Goal: Transaction & Acquisition: Purchase product/service

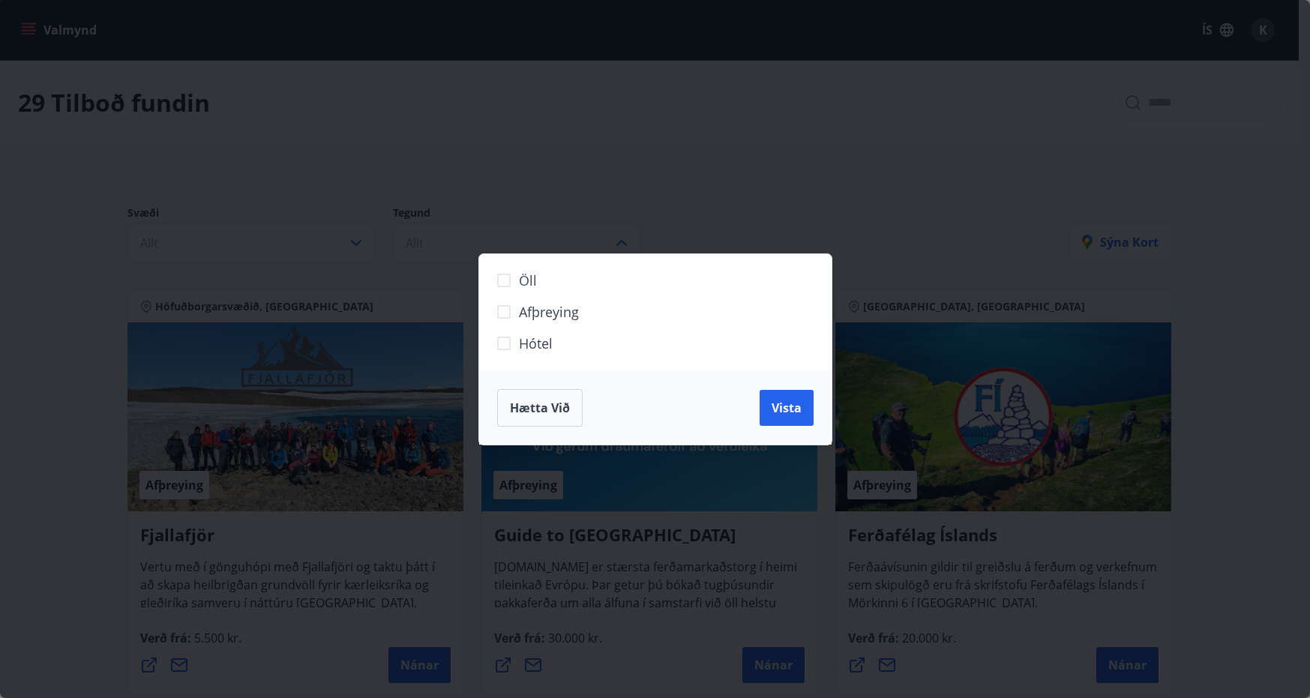
click at [547, 339] on span "Hótel" at bounding box center [536, 343] width 34 height 19
click at [787, 412] on span "Vista" at bounding box center [787, 408] width 30 height 16
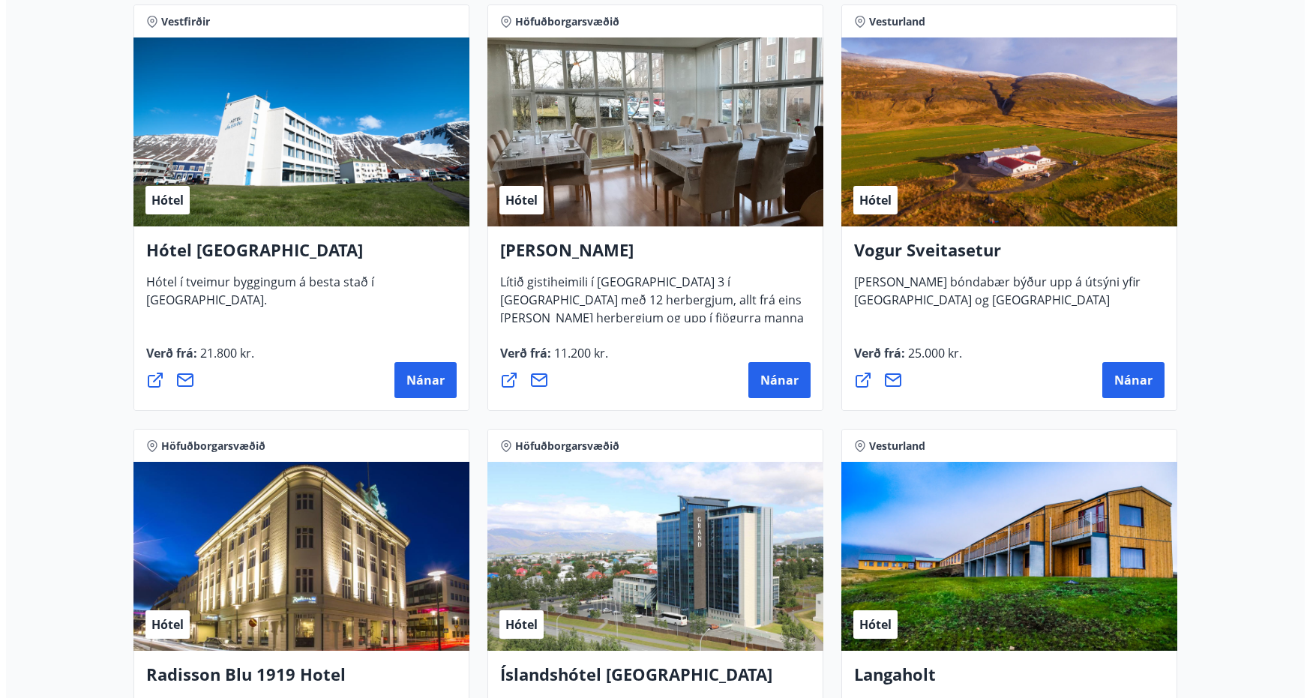
scroll to position [2175, 0]
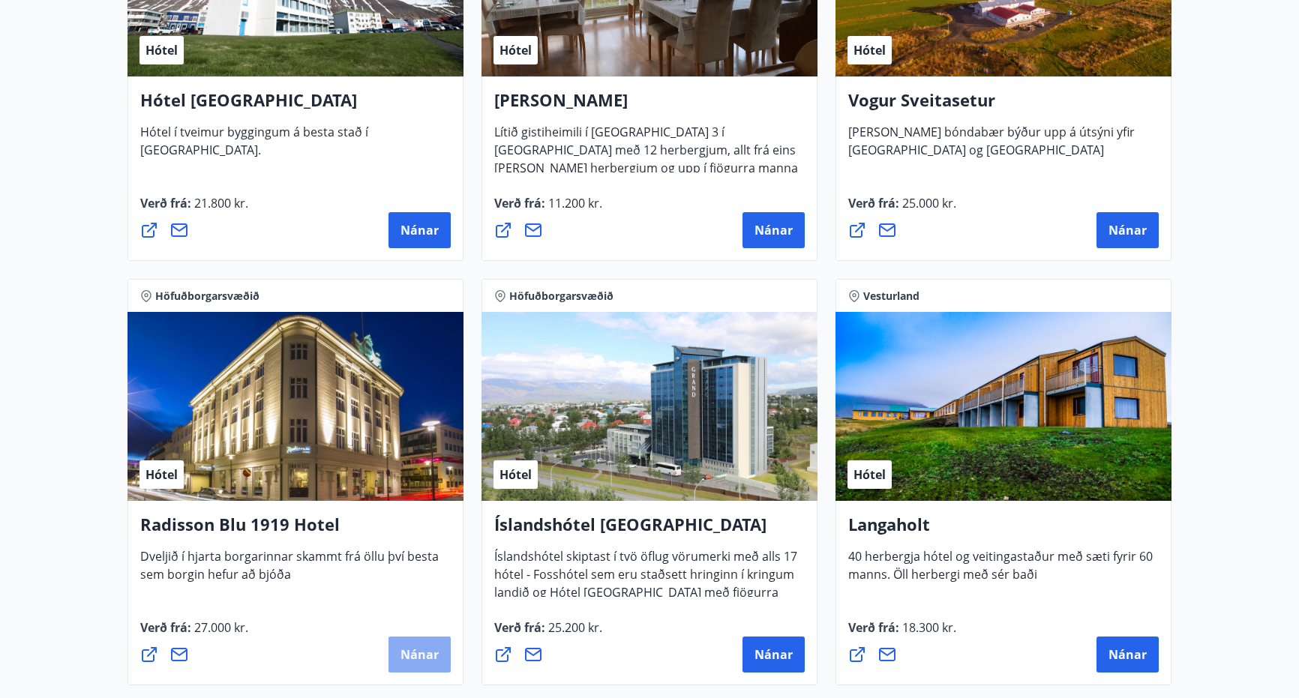
click at [427, 658] on span "Nánar" at bounding box center [419, 654] width 38 height 16
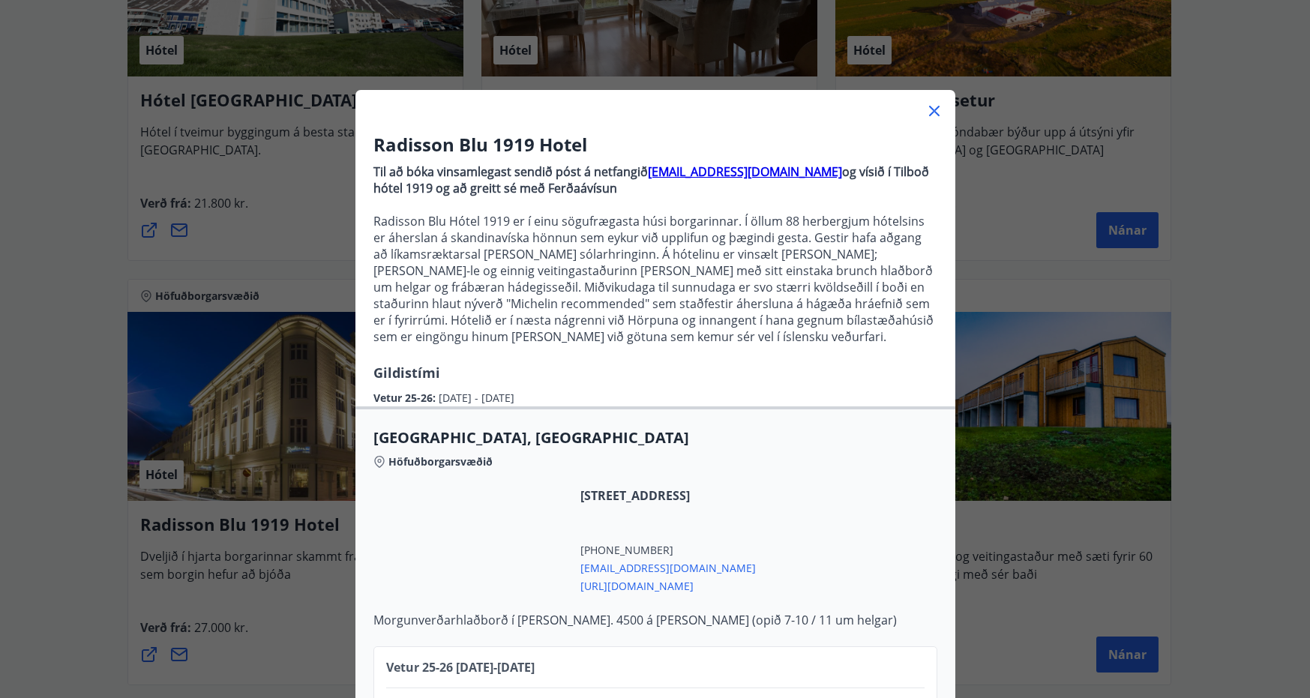
scroll to position [97, 0]
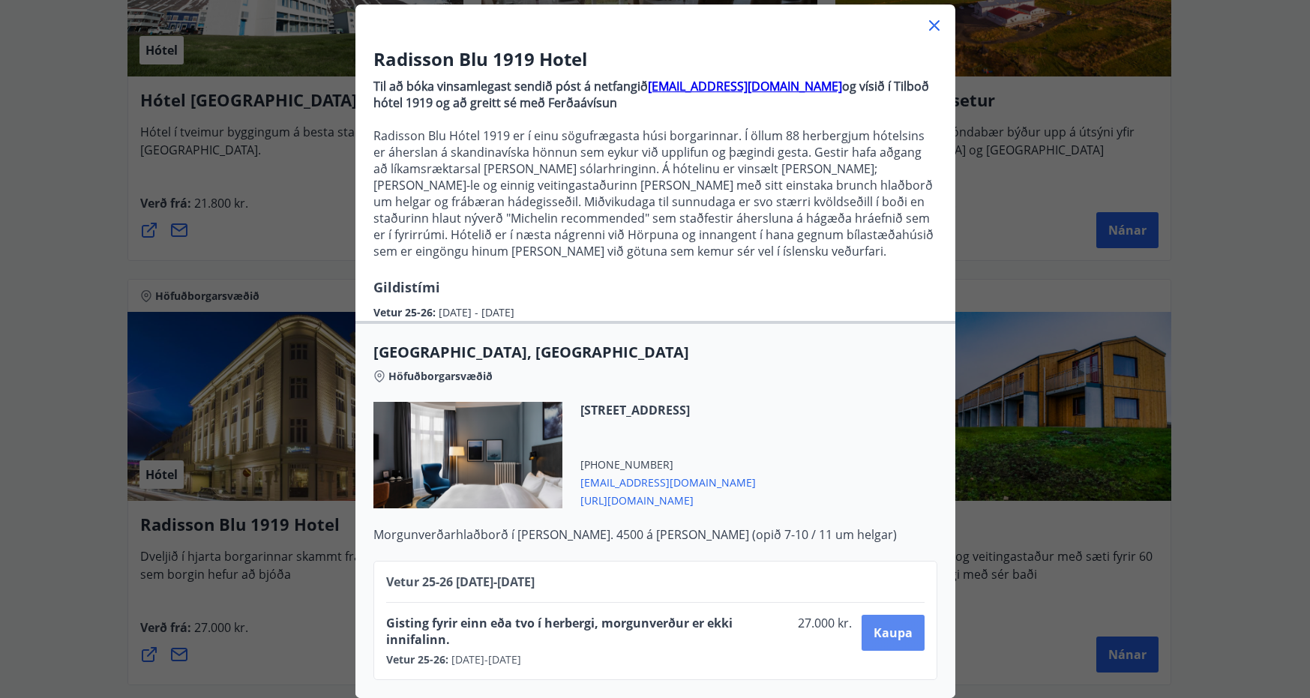
click at [889, 625] on span "Kaupa" at bounding box center [893, 633] width 39 height 16
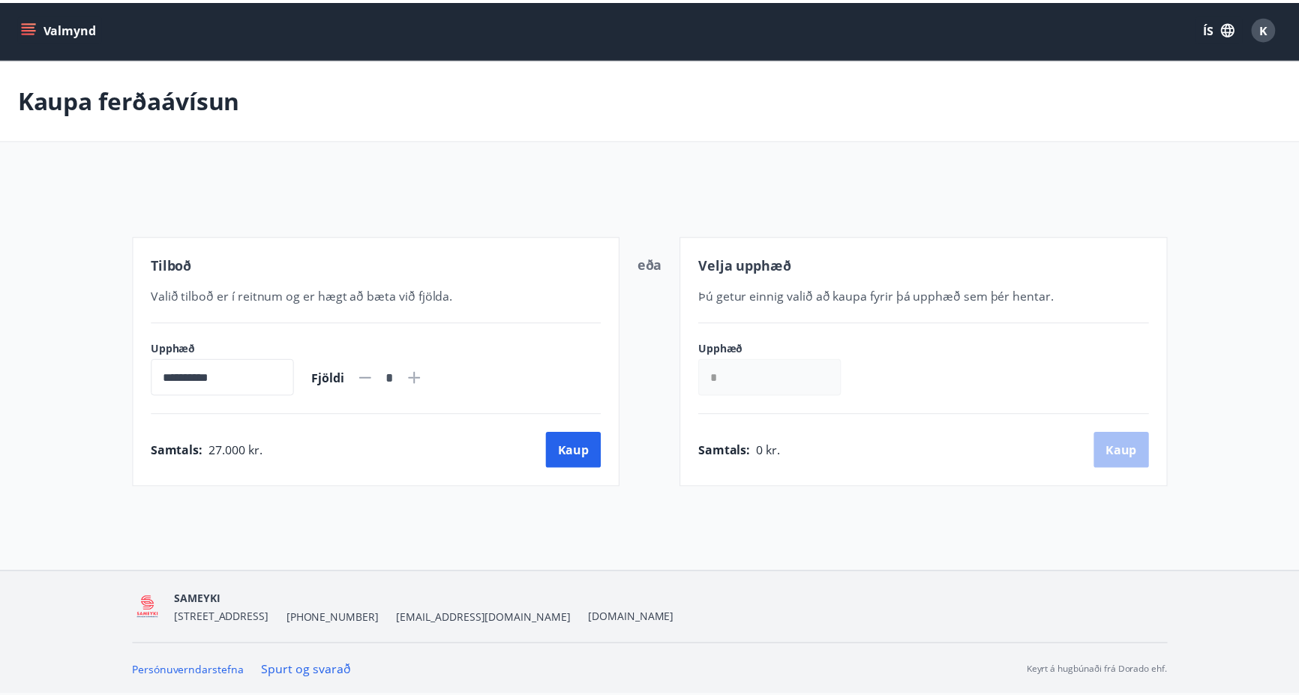
scroll to position [2, 0]
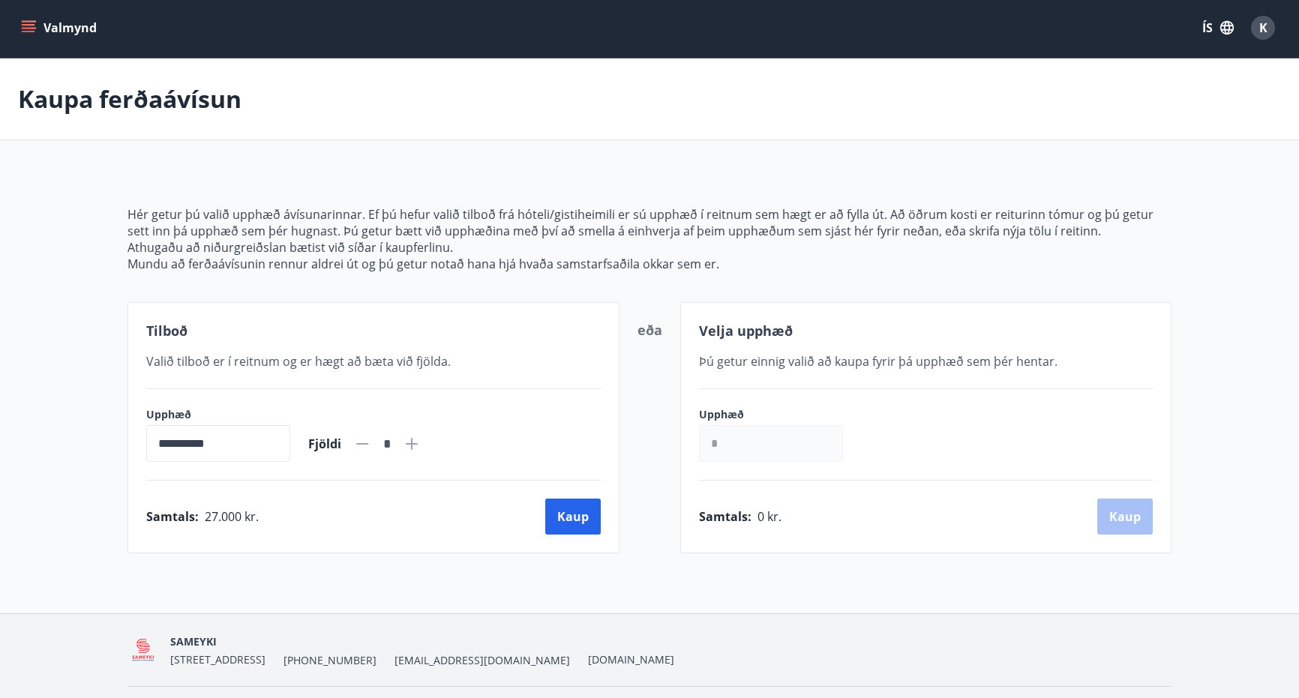
click at [421, 442] on icon at bounding box center [412, 444] width 18 height 18
type input "*"
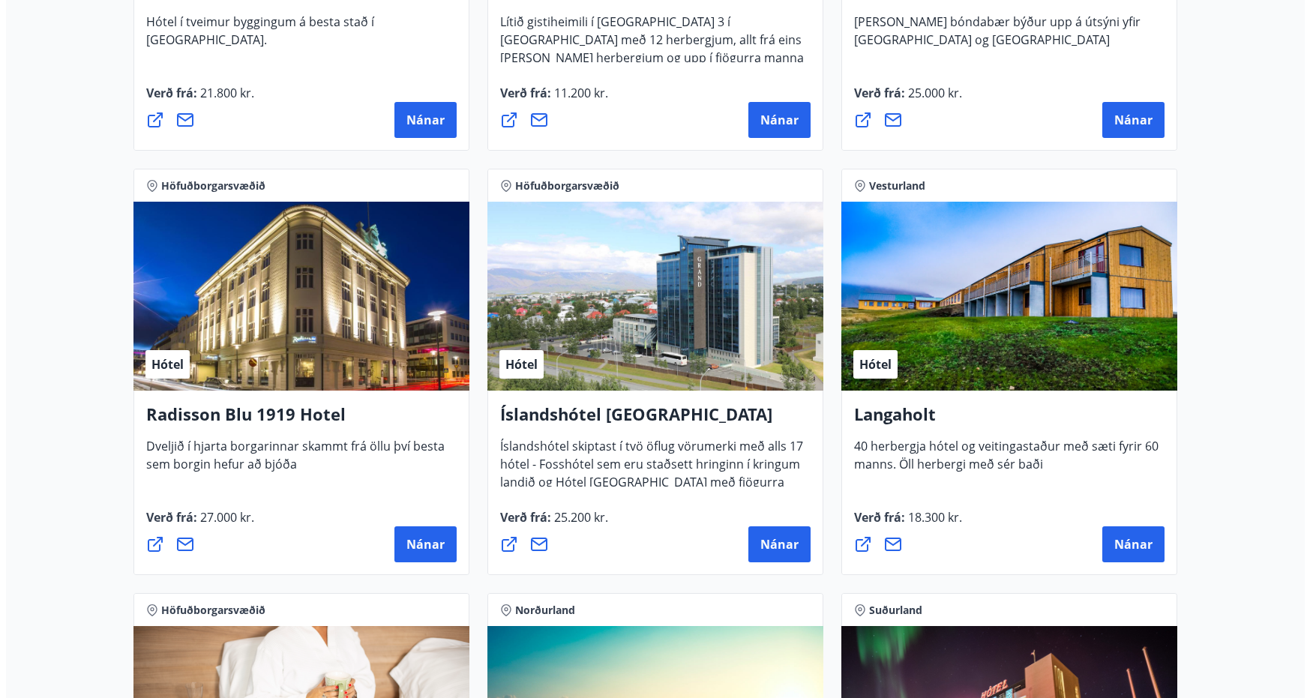
scroll to position [2293, 0]
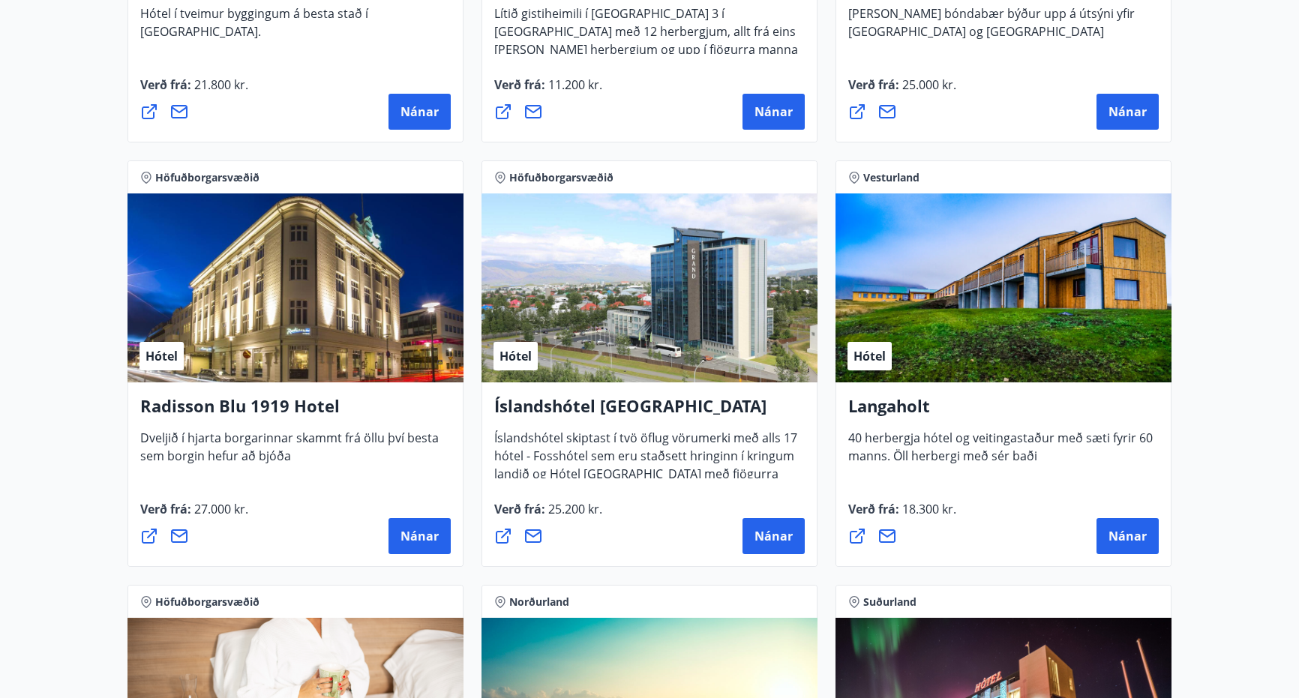
click at [262, 310] on div "Hótel" at bounding box center [295, 287] width 336 height 189
click at [434, 533] on span "Nánar" at bounding box center [419, 536] width 38 height 16
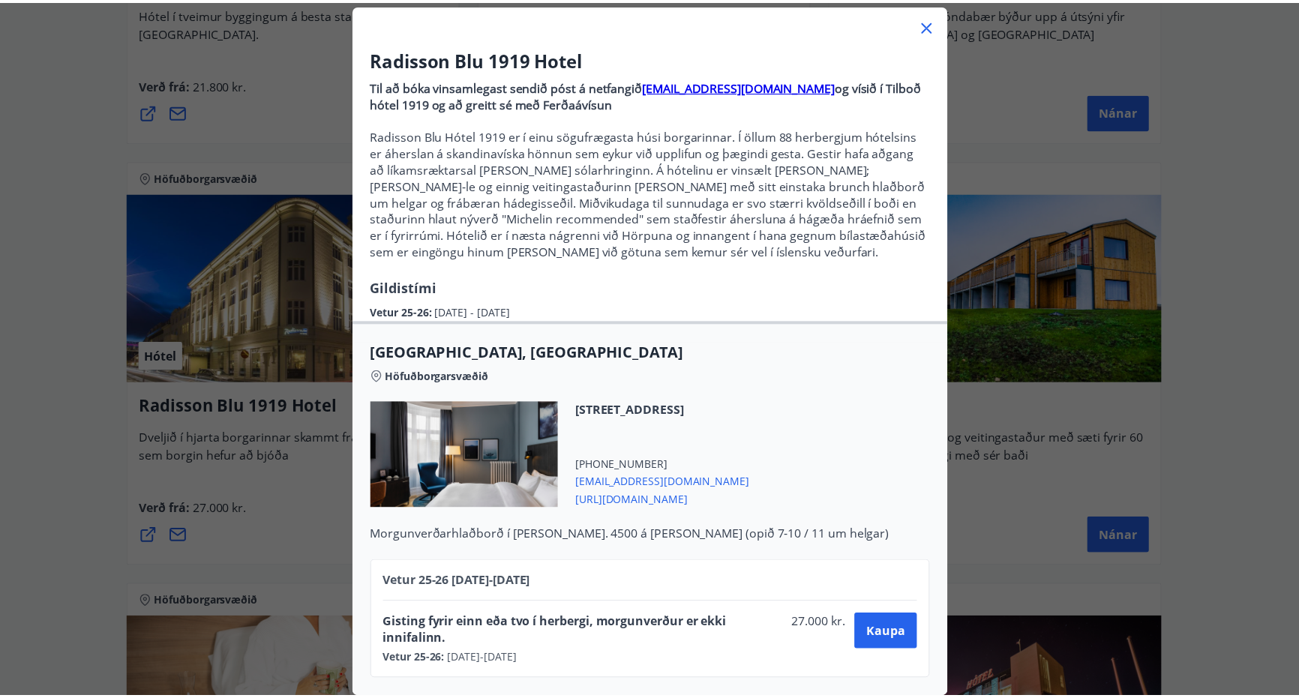
scroll to position [97, 0]
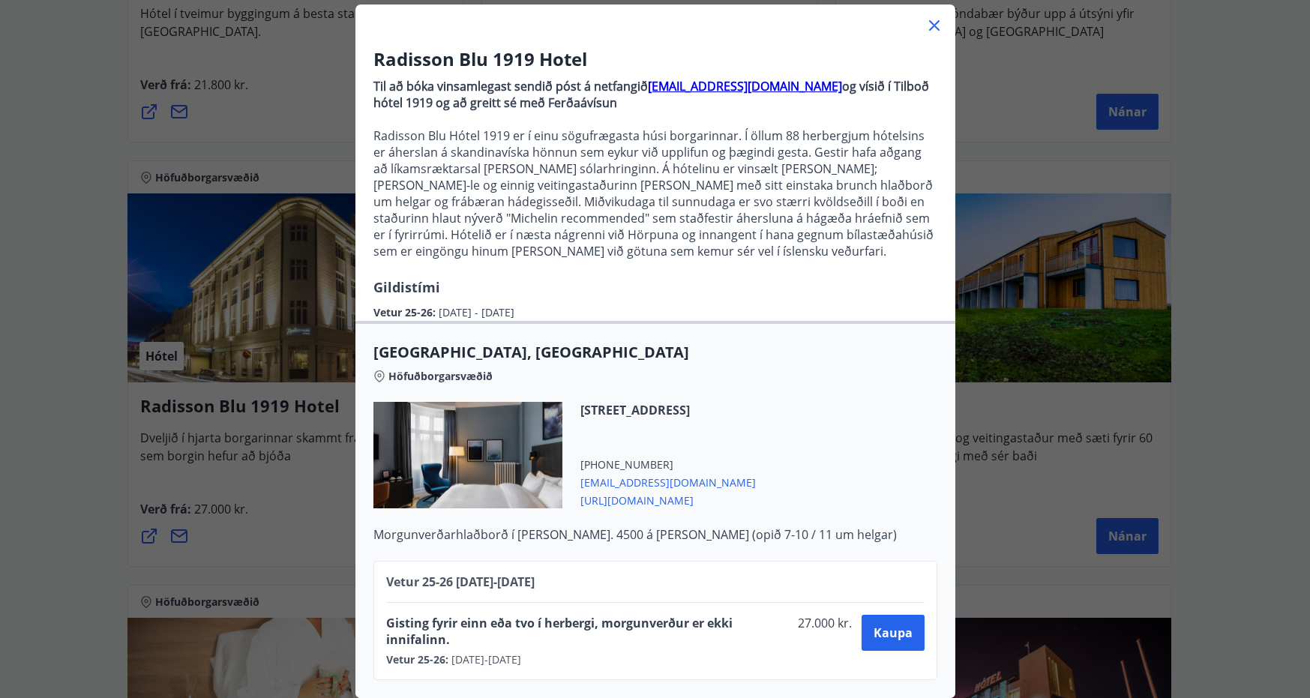
click at [756, 490] on span "[URL][DOMAIN_NAME]" at bounding box center [667, 499] width 175 height 18
drag, startPoint x: 940, startPoint y: 496, endPoint x: 657, endPoint y: 496, distance: 282.7
click at [657, 496] on div "Radisson Blu [GEOGRAPHIC_DATA], [GEOGRAPHIC_DATA] Höfuðborgarsvæðið [STREET_ADD…" at bounding box center [655, 442] width 600 height 201
click at [917, 504] on div "[STREET_ADDRESS] [PHONE_NUMBER] [EMAIL_ADDRESS][DOMAIN_NAME] [URL][DOMAIN_NAME]" at bounding box center [655, 464] width 564 height 124
drag, startPoint x: 924, startPoint y: 496, endPoint x: 571, endPoint y: 504, distance: 352.5
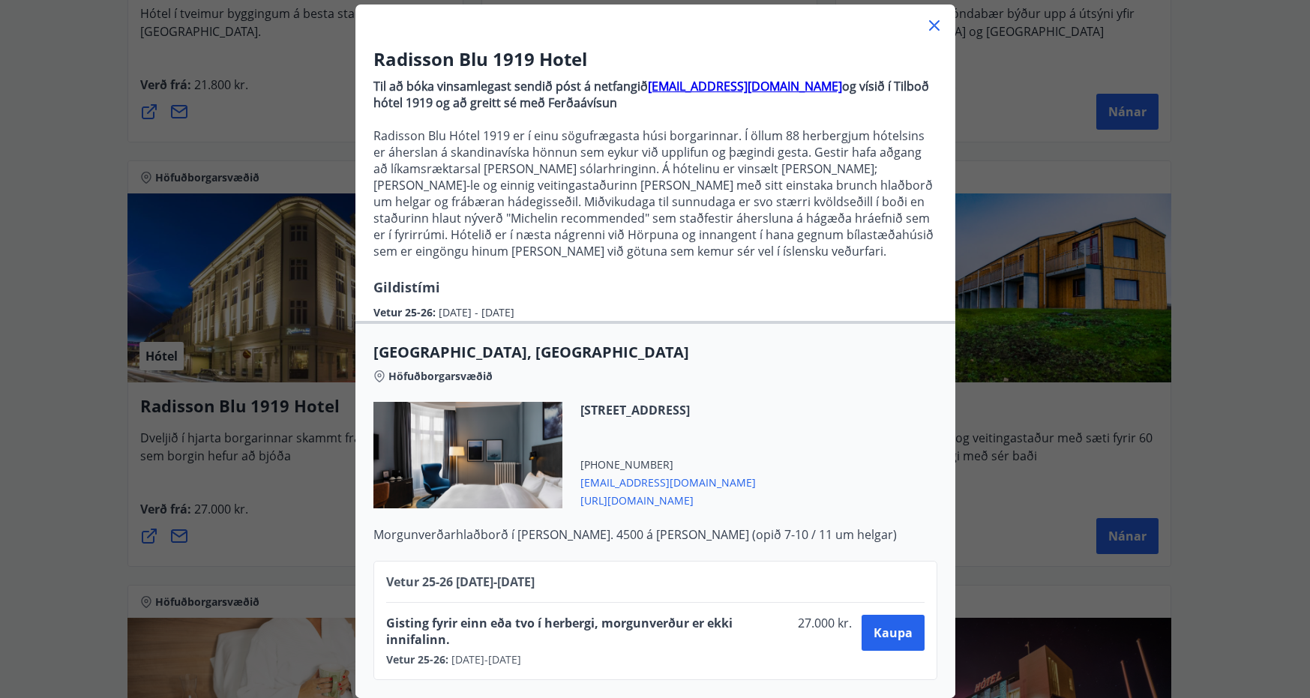
click at [571, 504] on div "[STREET_ADDRESS] [PHONE_NUMBER] [EMAIL_ADDRESS][DOMAIN_NAME] [URL][DOMAIN_NAME]" at bounding box center [655, 464] width 564 height 124
drag, startPoint x: 970, startPoint y: 513, endPoint x: 912, endPoint y: 508, distance: 58.7
click at [972, 513] on div "Radisson Blu 1919 Hotel Til að bóka vinsamlegast sendið póst á netfangið [EMAIL…" at bounding box center [655, 264] width 1310 height 698
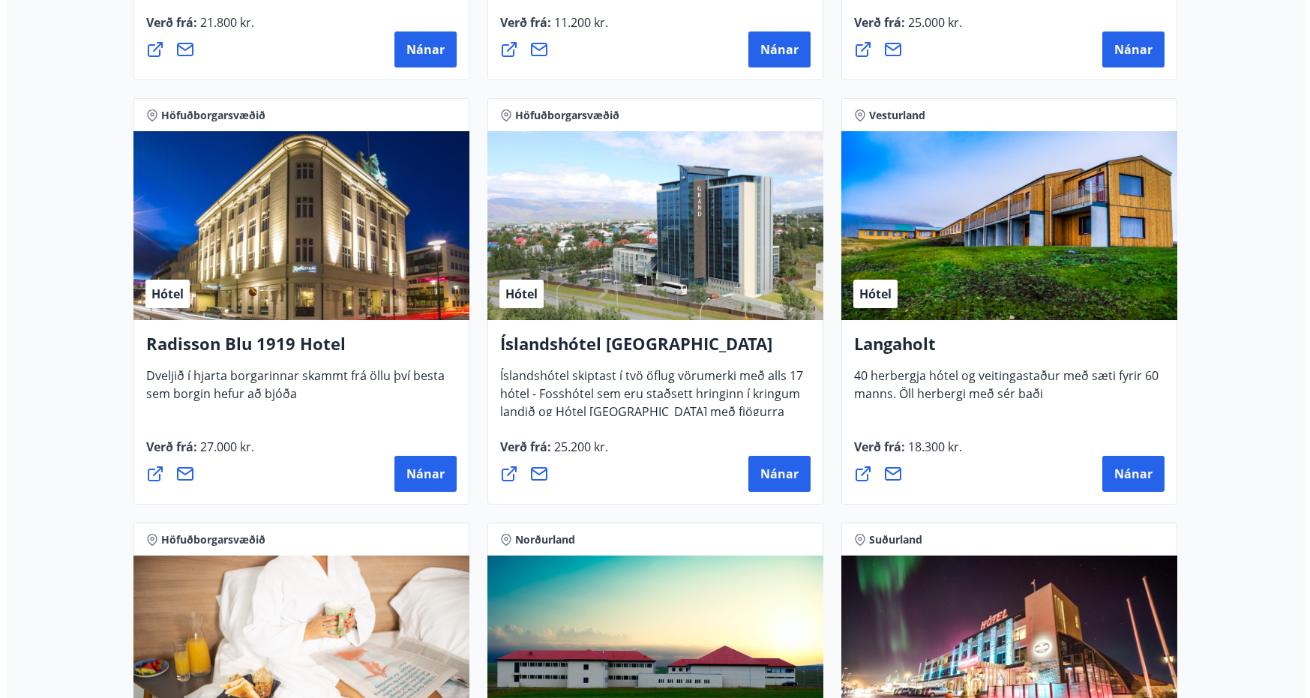
scroll to position [2280, 0]
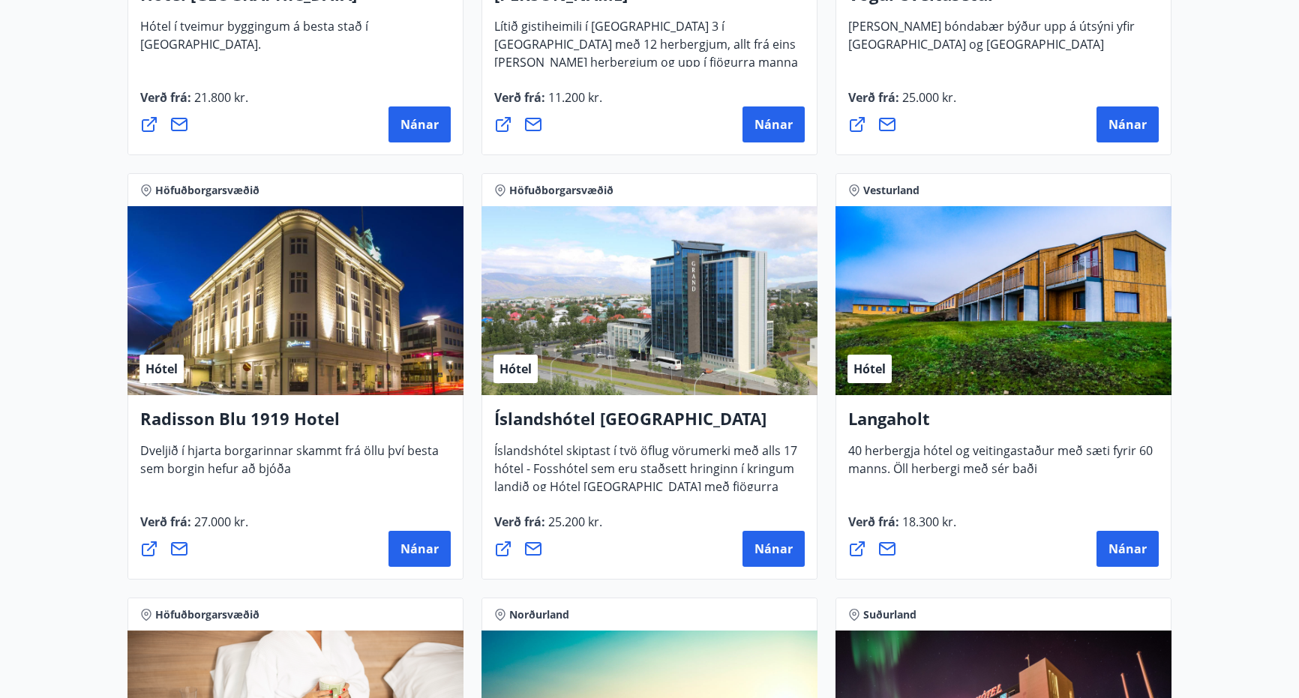
click at [281, 279] on div "Hótel" at bounding box center [295, 300] width 336 height 189
click at [415, 546] on span "Nánar" at bounding box center [419, 549] width 38 height 16
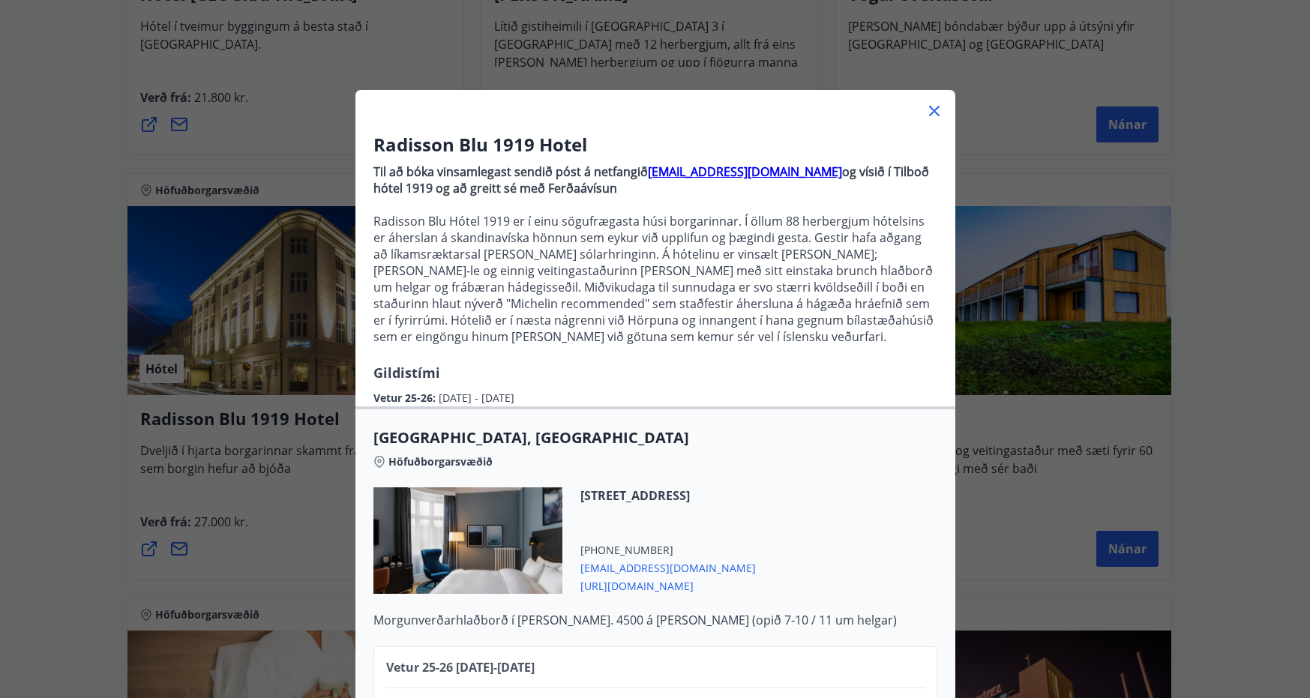
drag, startPoint x: 936, startPoint y: 591, endPoint x: 562, endPoint y: 605, distance: 373.7
click at [562, 605] on div "Radisson Blu [GEOGRAPHIC_DATA], [GEOGRAPHIC_DATA] Höfuðborgarsvæðið [STREET_ADD…" at bounding box center [655, 527] width 600 height 201
copy span "[URL][DOMAIN_NAME]"
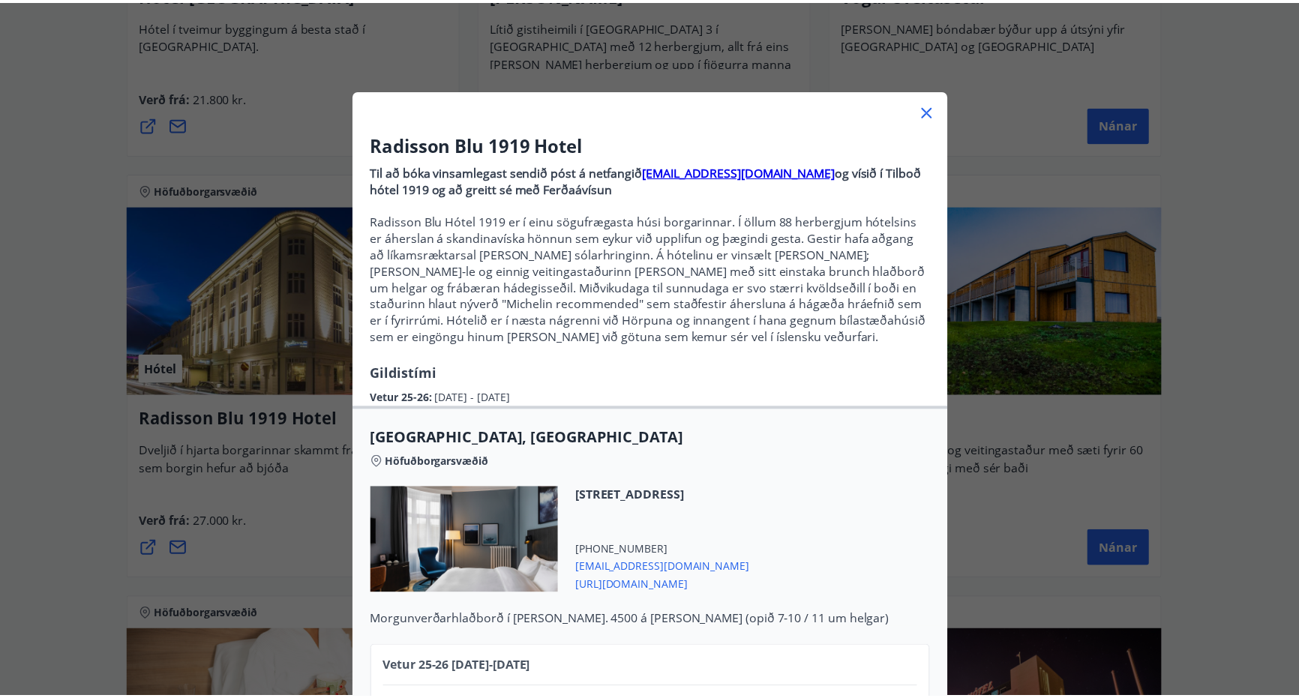
scroll to position [97, 0]
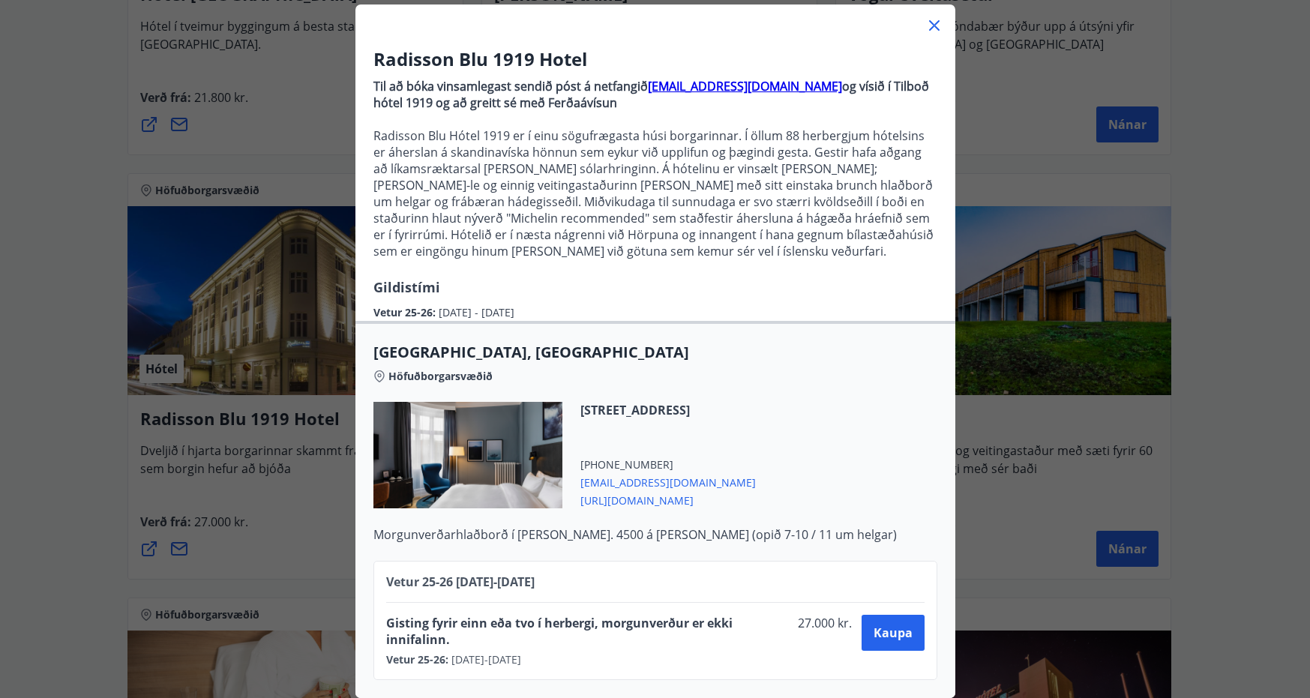
click at [926, 16] on icon at bounding box center [934, 25] width 18 height 18
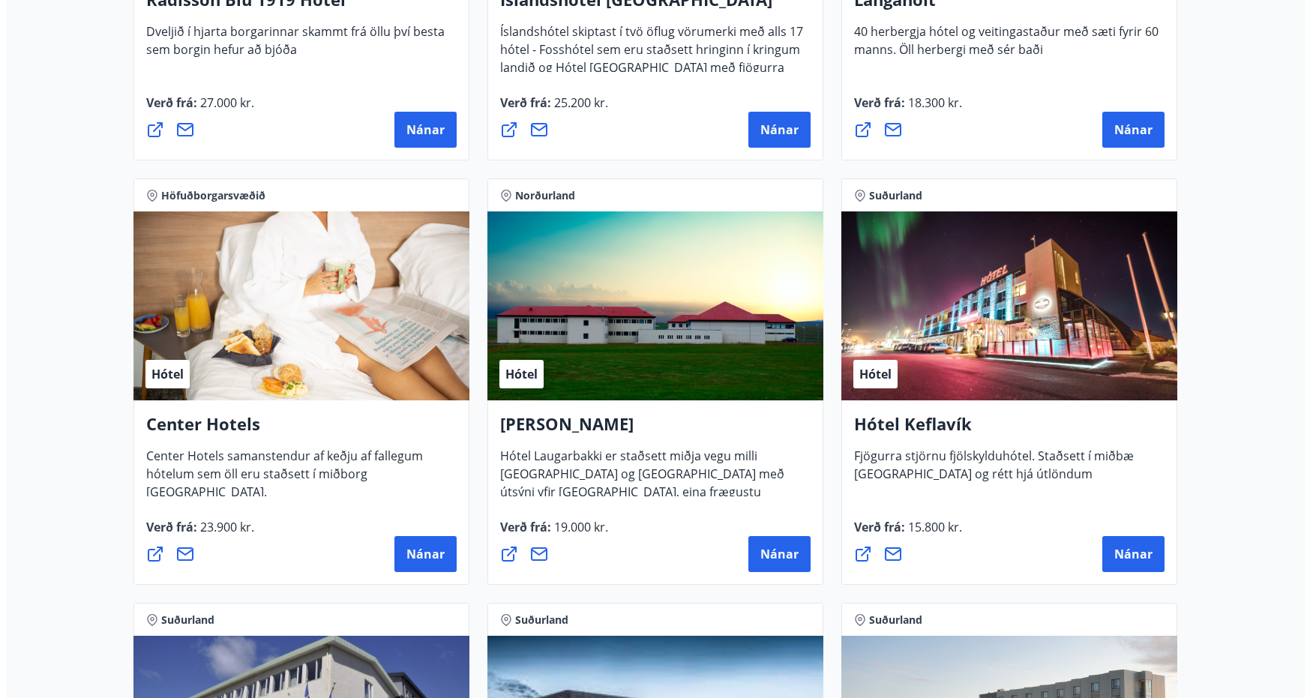
scroll to position [2775, 0]
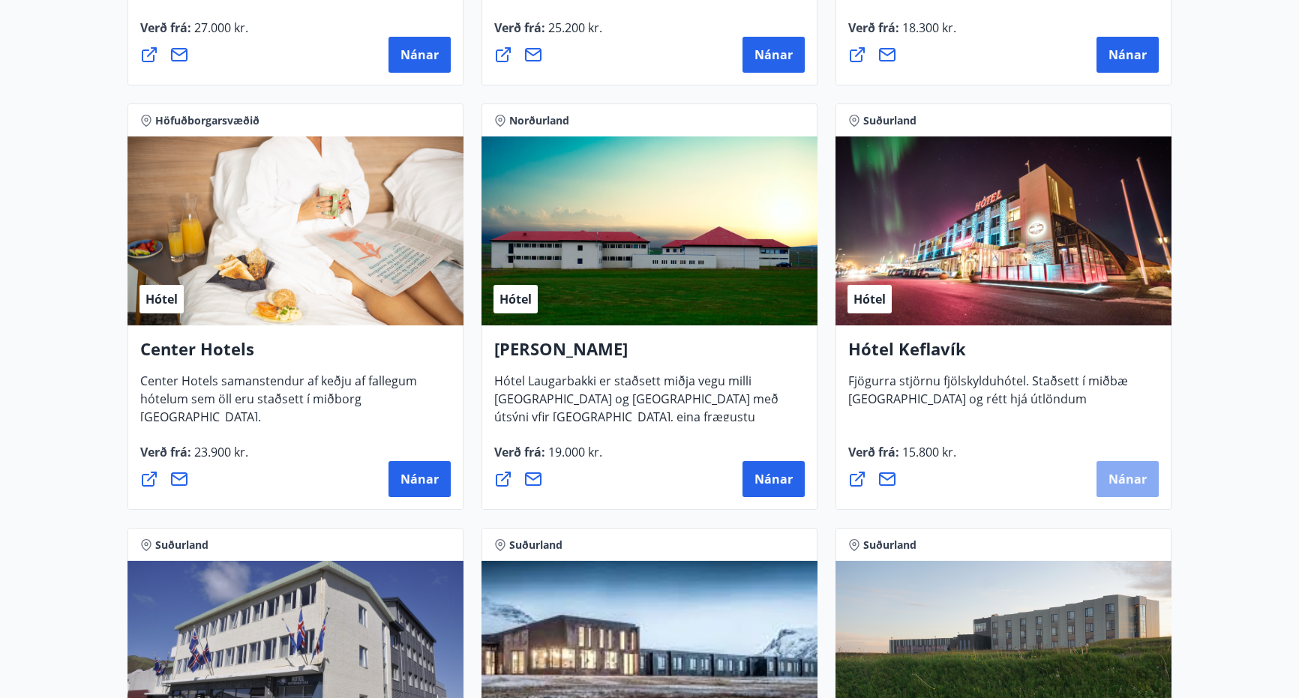
click at [1116, 483] on span "Nánar" at bounding box center [1127, 479] width 38 height 16
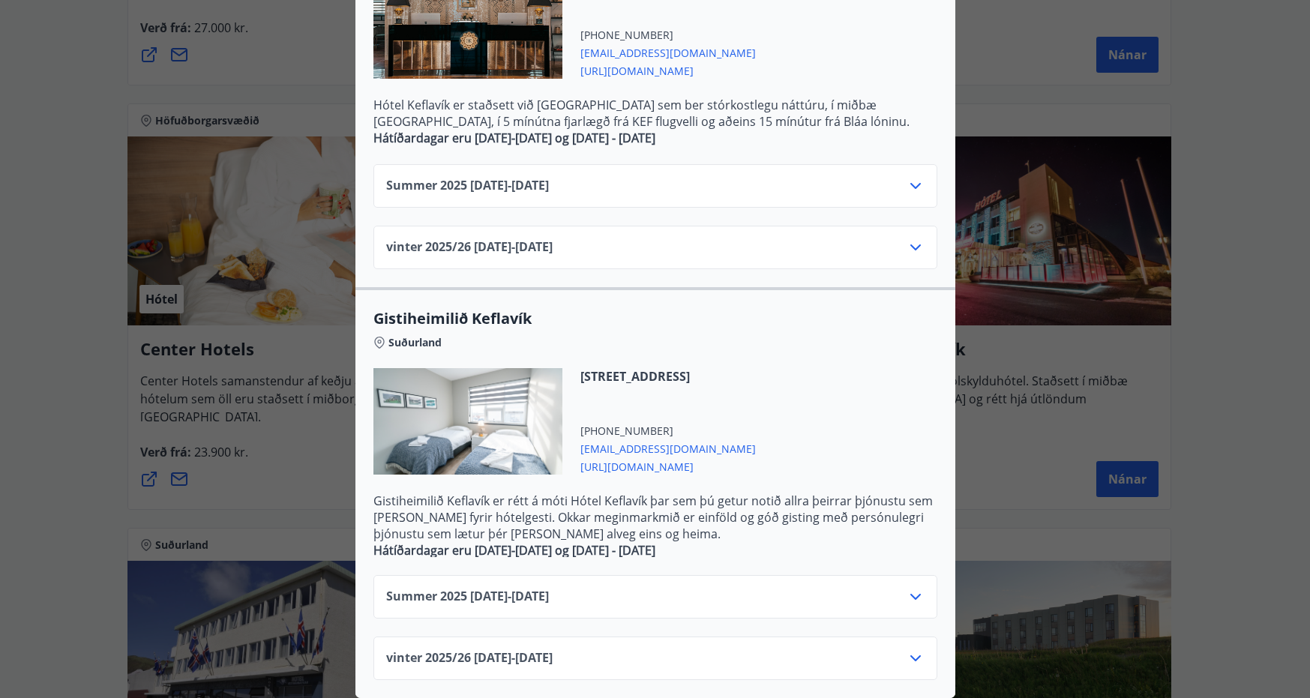
scroll to position [436, 0]
click at [911, 588] on icon at bounding box center [916, 597] width 18 height 18
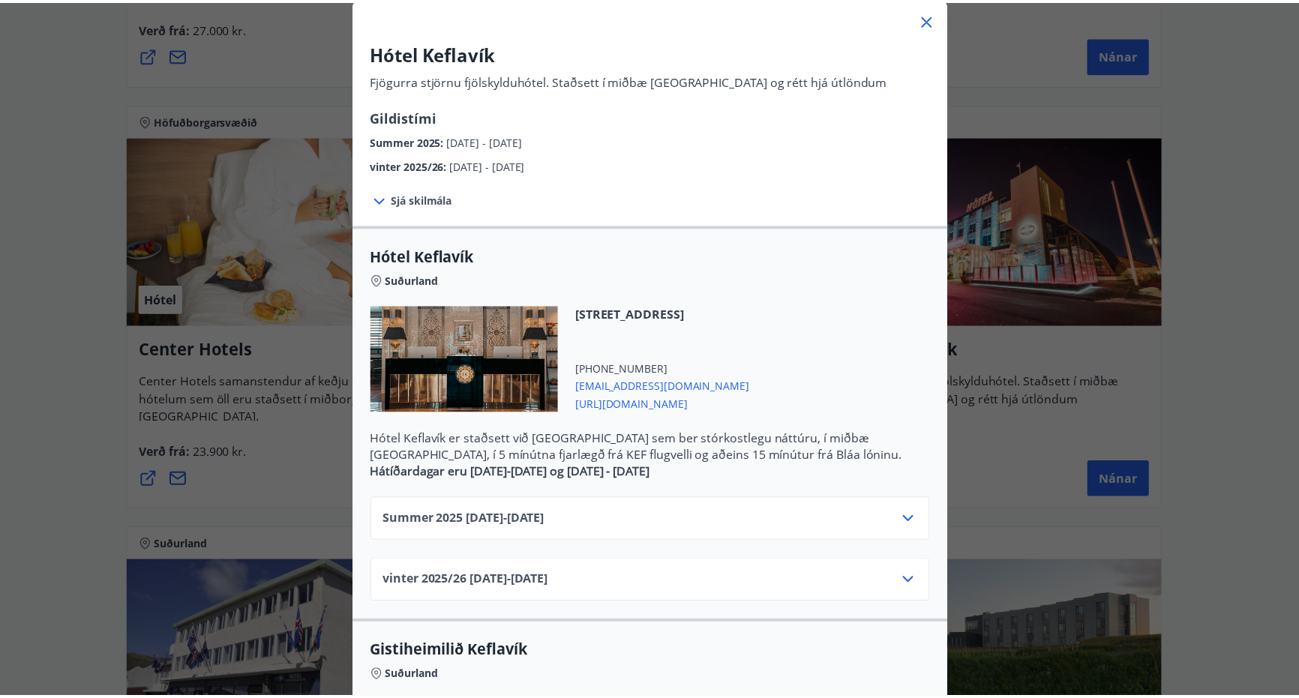
scroll to position [79, 0]
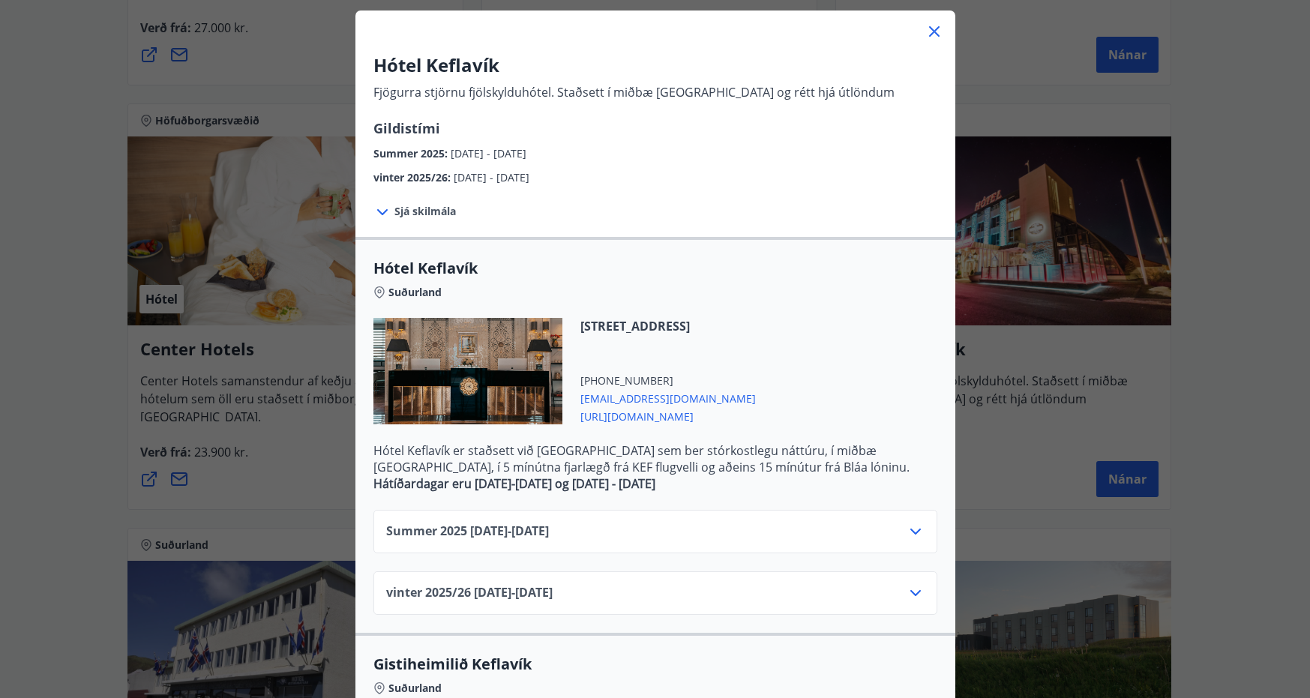
click at [909, 523] on icon at bounding box center [916, 532] width 18 height 18
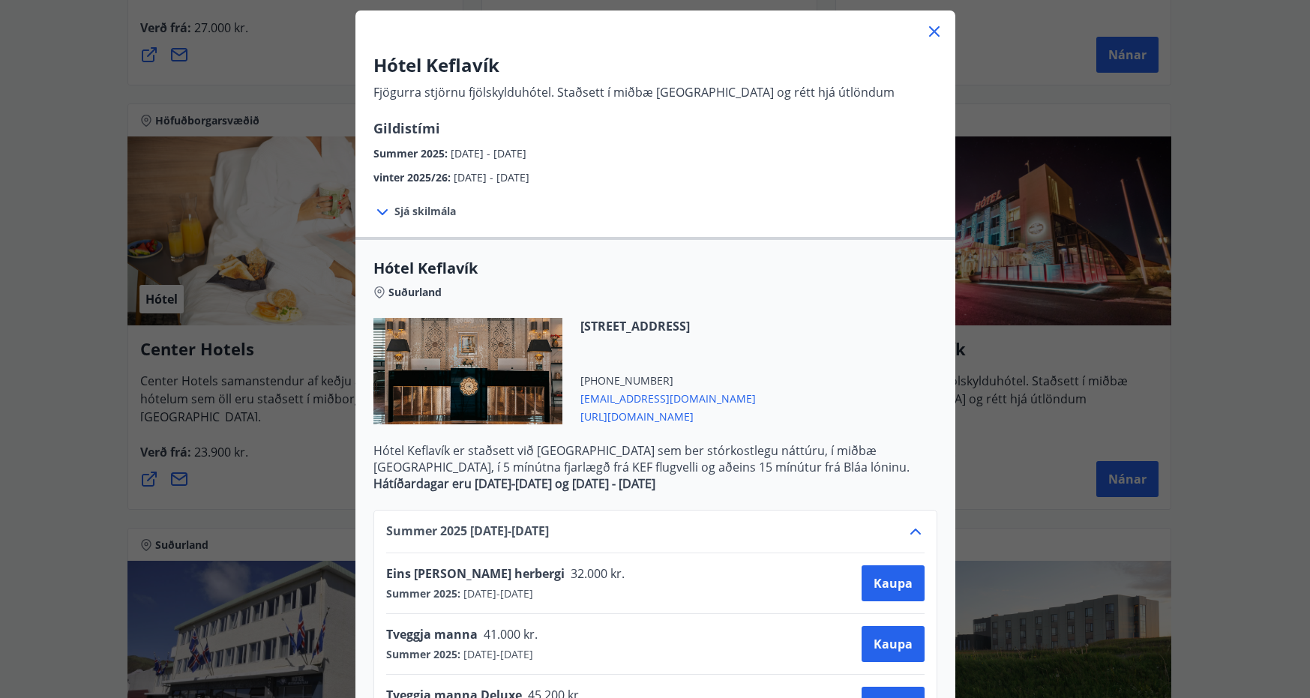
click at [925, 29] on icon at bounding box center [934, 31] width 18 height 18
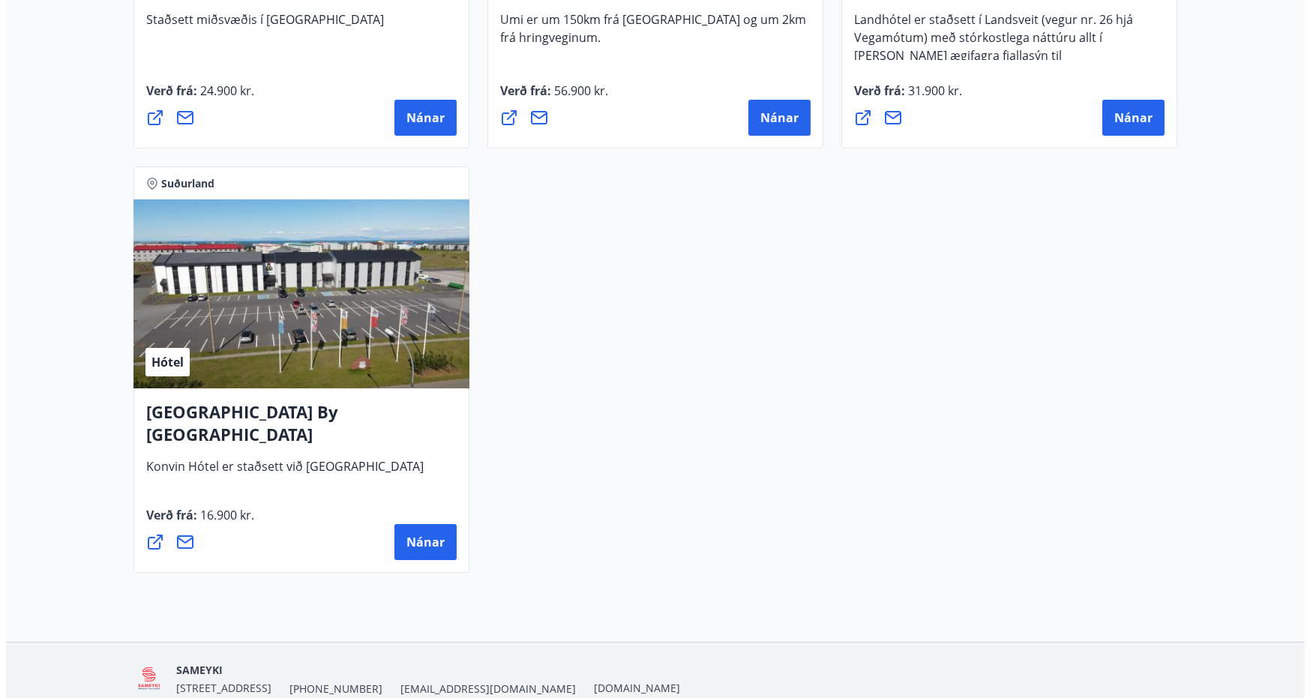
scroll to position [3599, 0]
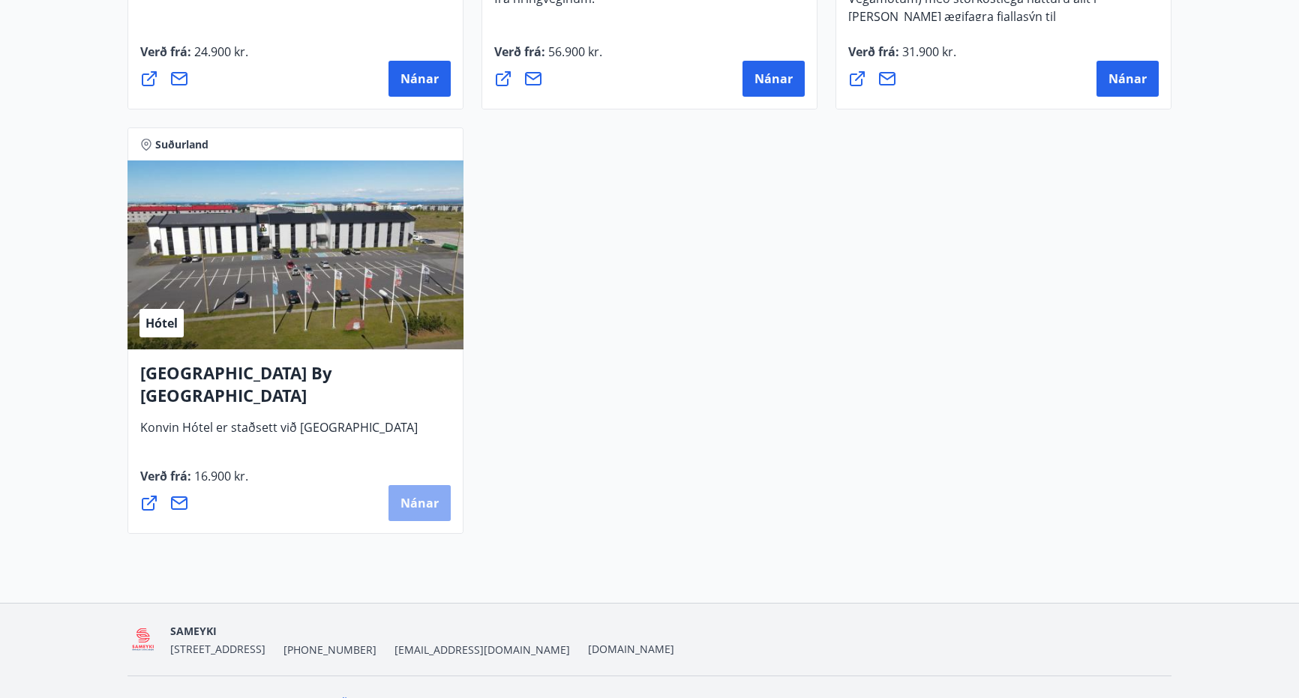
click at [427, 503] on span "Nánar" at bounding box center [419, 503] width 38 height 16
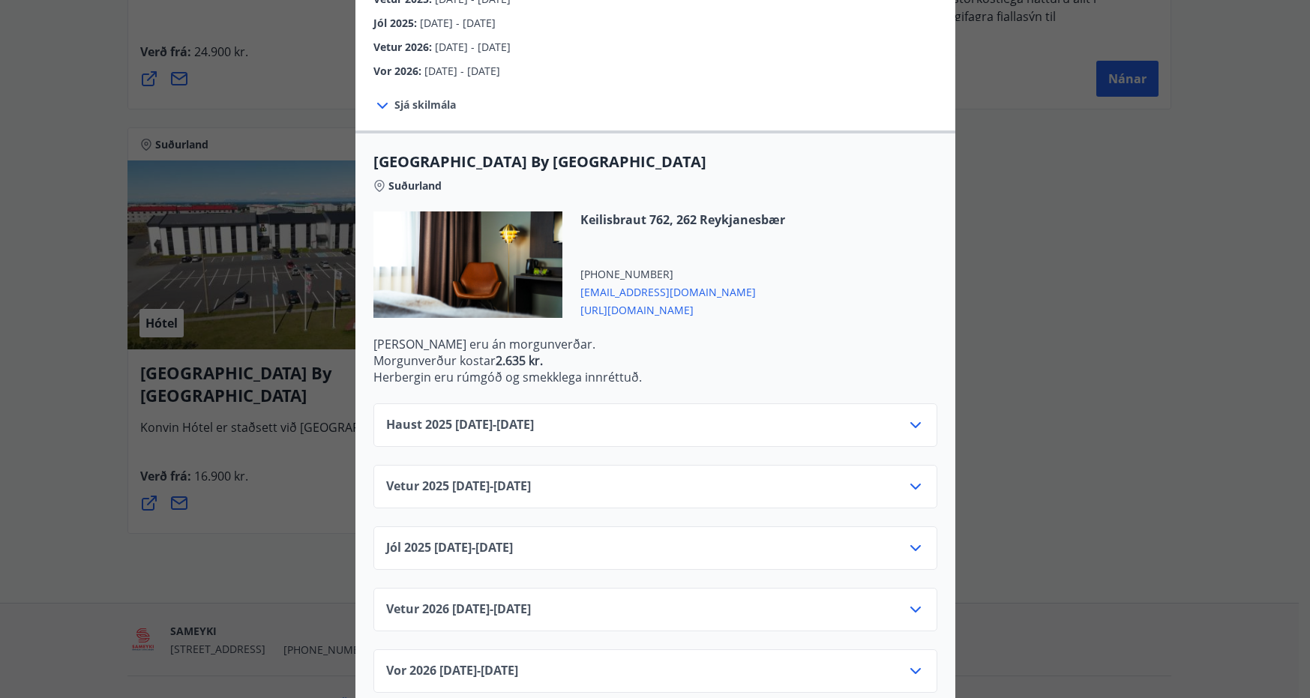
scroll to position [282, 0]
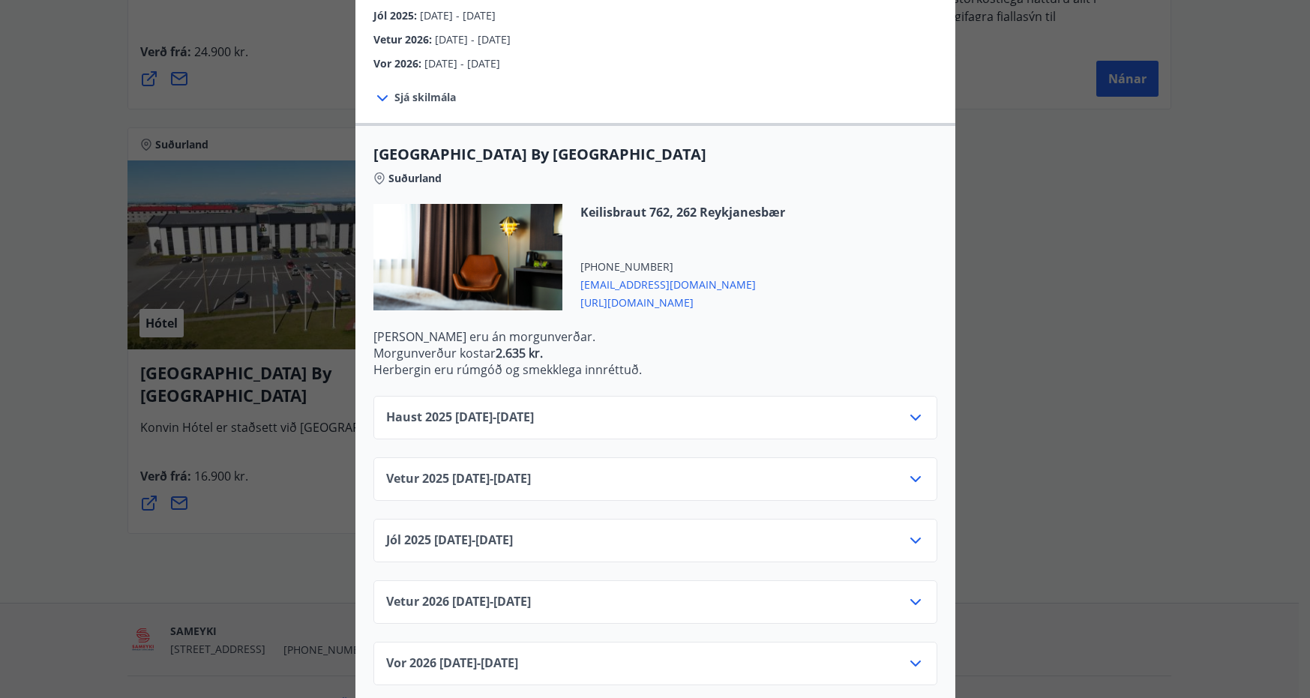
click at [907, 409] on icon at bounding box center [916, 418] width 18 height 18
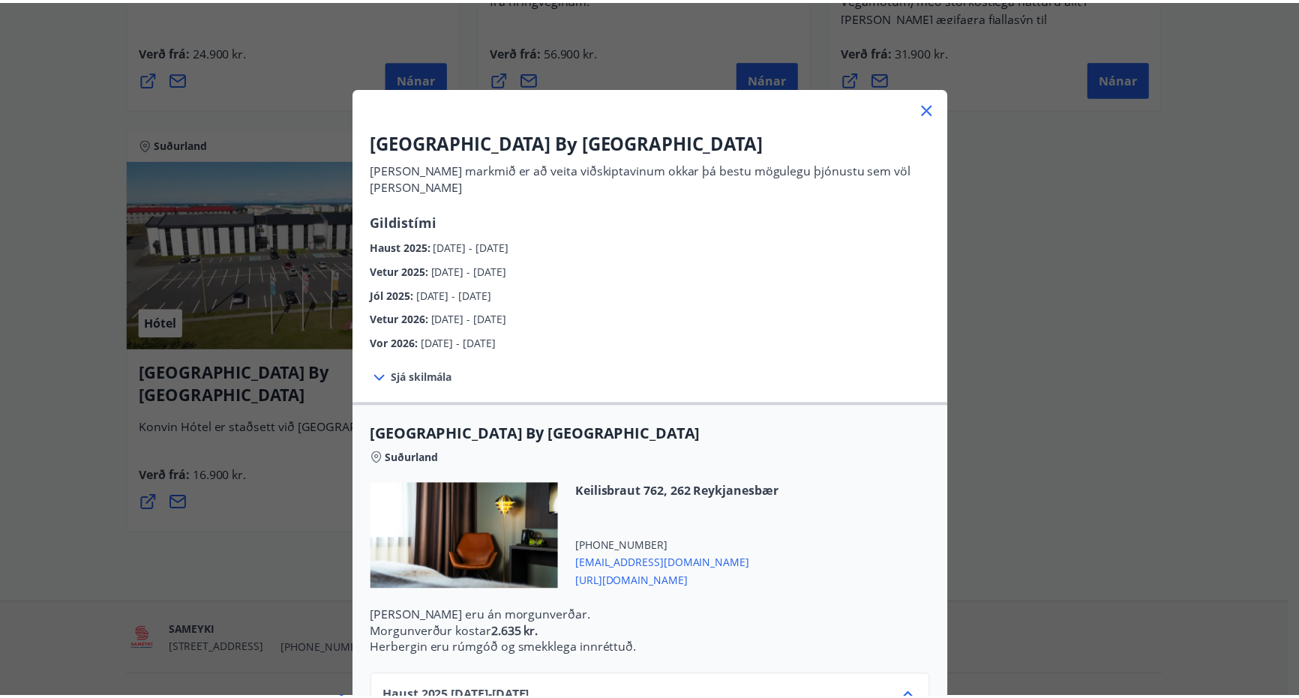
scroll to position [0, 0]
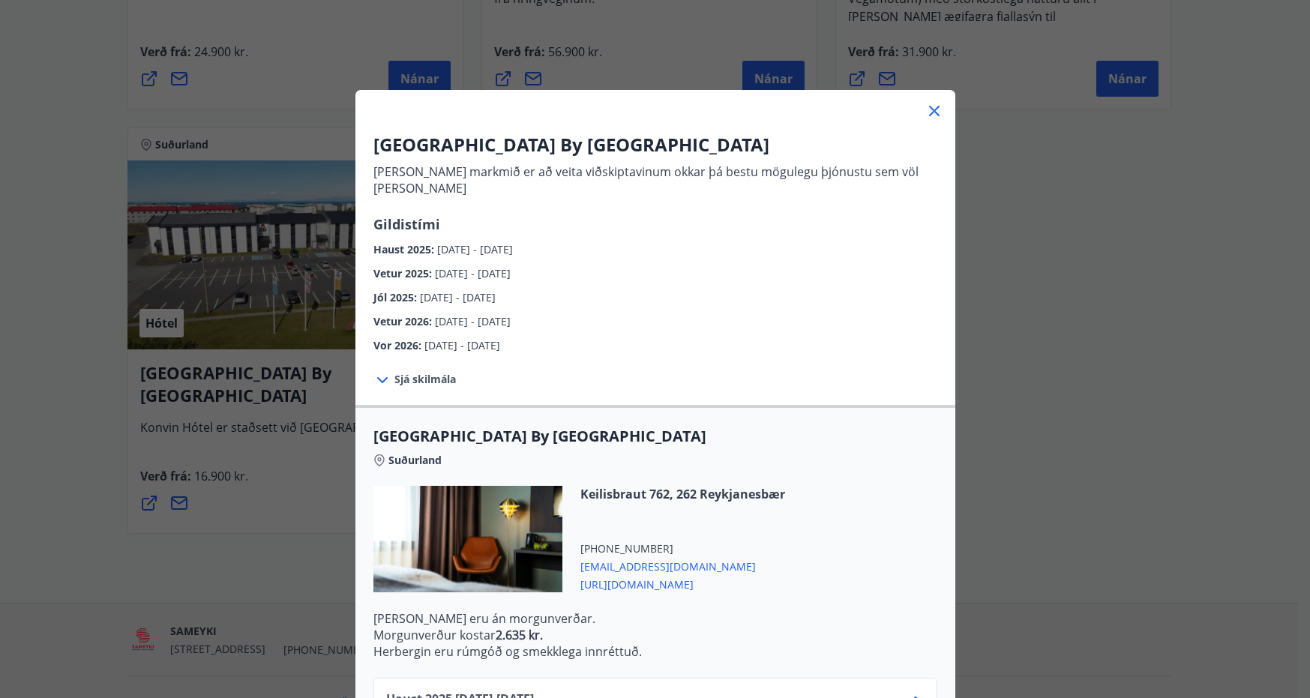
click at [925, 118] on icon at bounding box center [934, 111] width 18 height 18
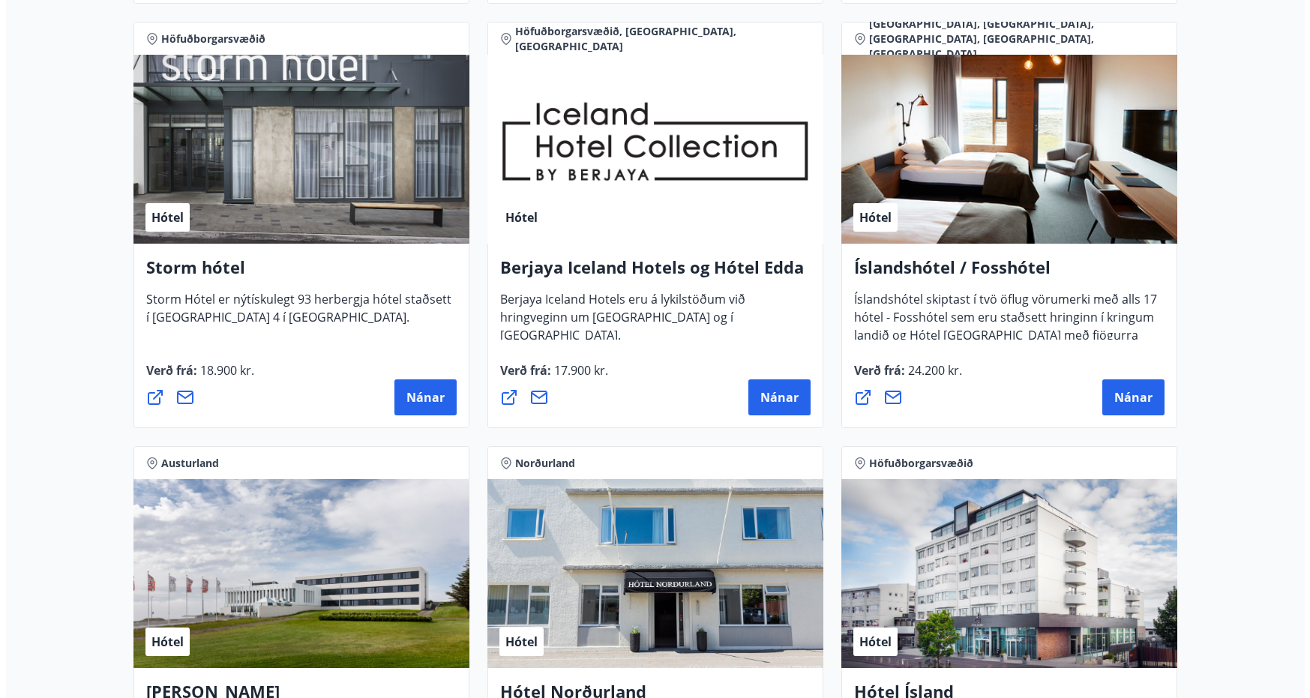
scroll to position [1006, 0]
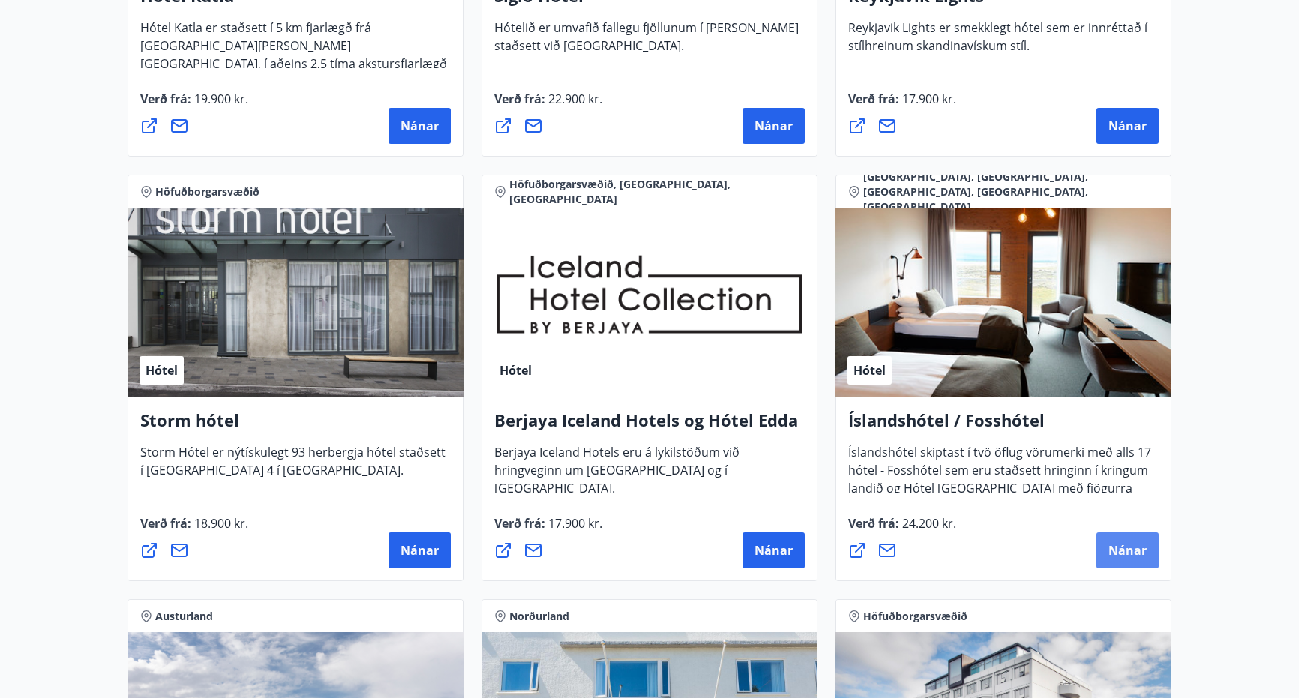
click at [1124, 546] on span "Nánar" at bounding box center [1127, 550] width 38 height 16
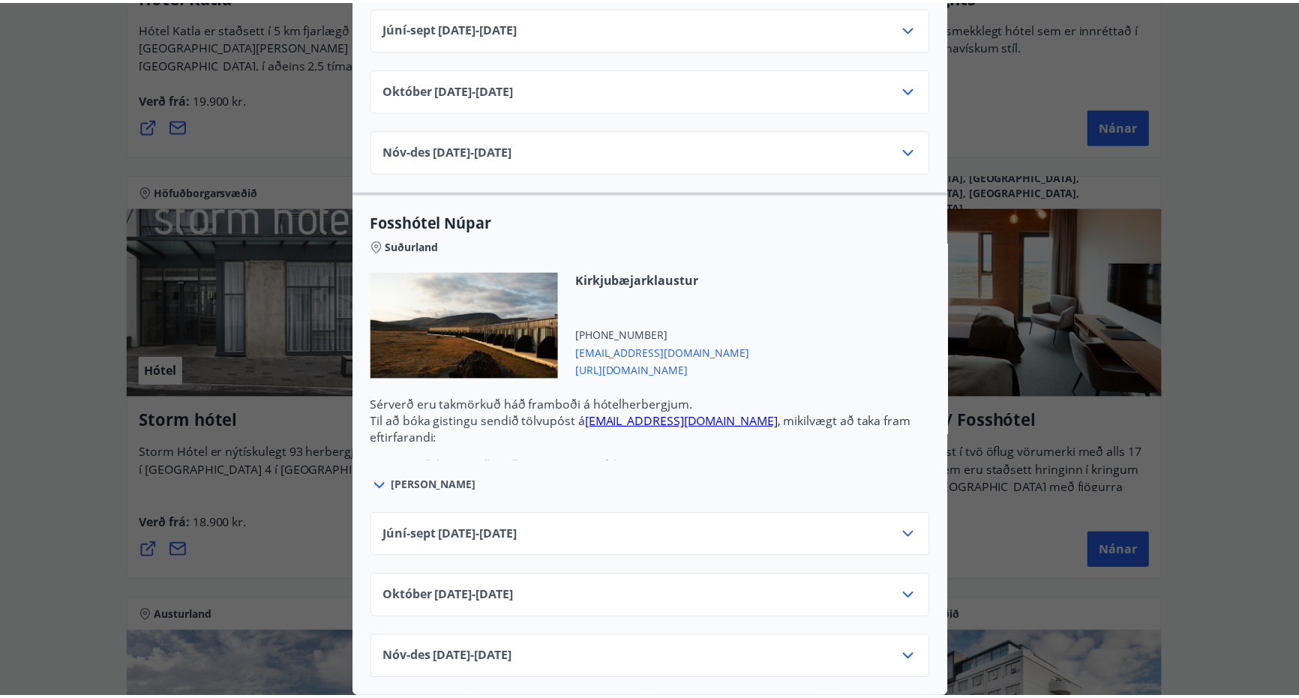
scroll to position [0, 0]
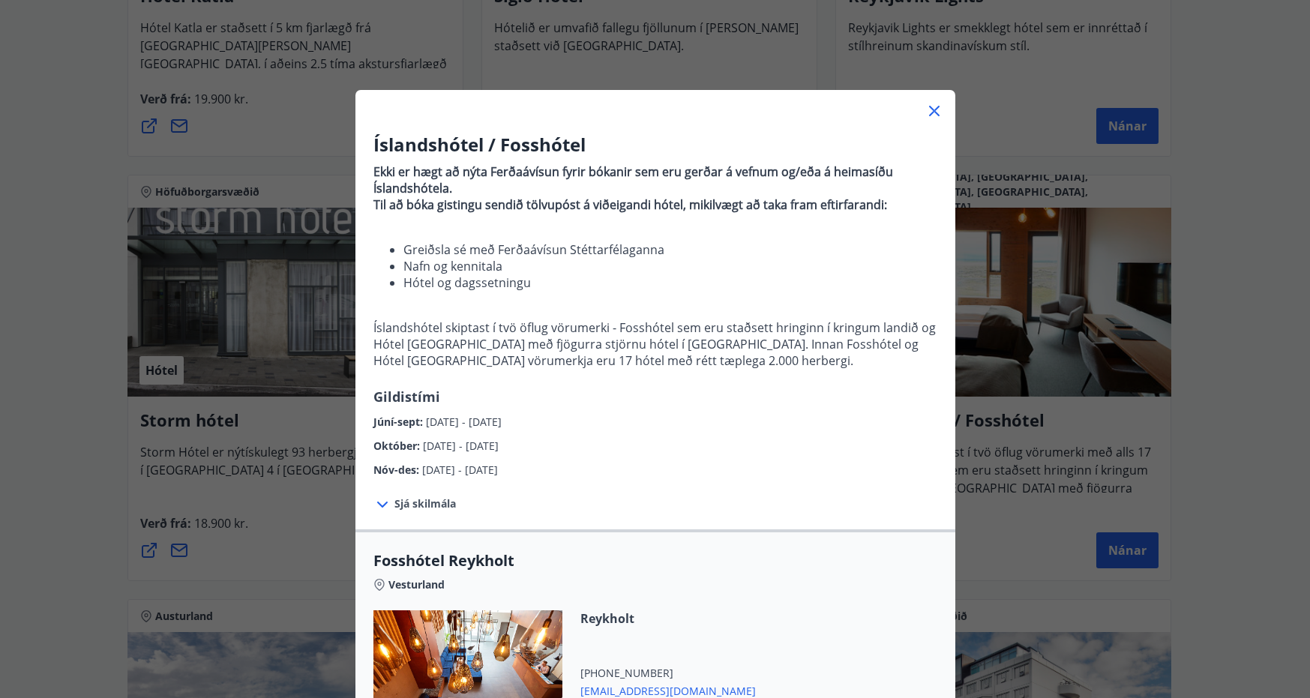
click at [1282, 100] on div "Íslandshótel / Fosshótel Ekki er hægt að nýta Ferðaávísun fyrir bókanir sem eru…" at bounding box center [655, 349] width 1310 height 698
click at [925, 109] on icon at bounding box center [934, 111] width 18 height 18
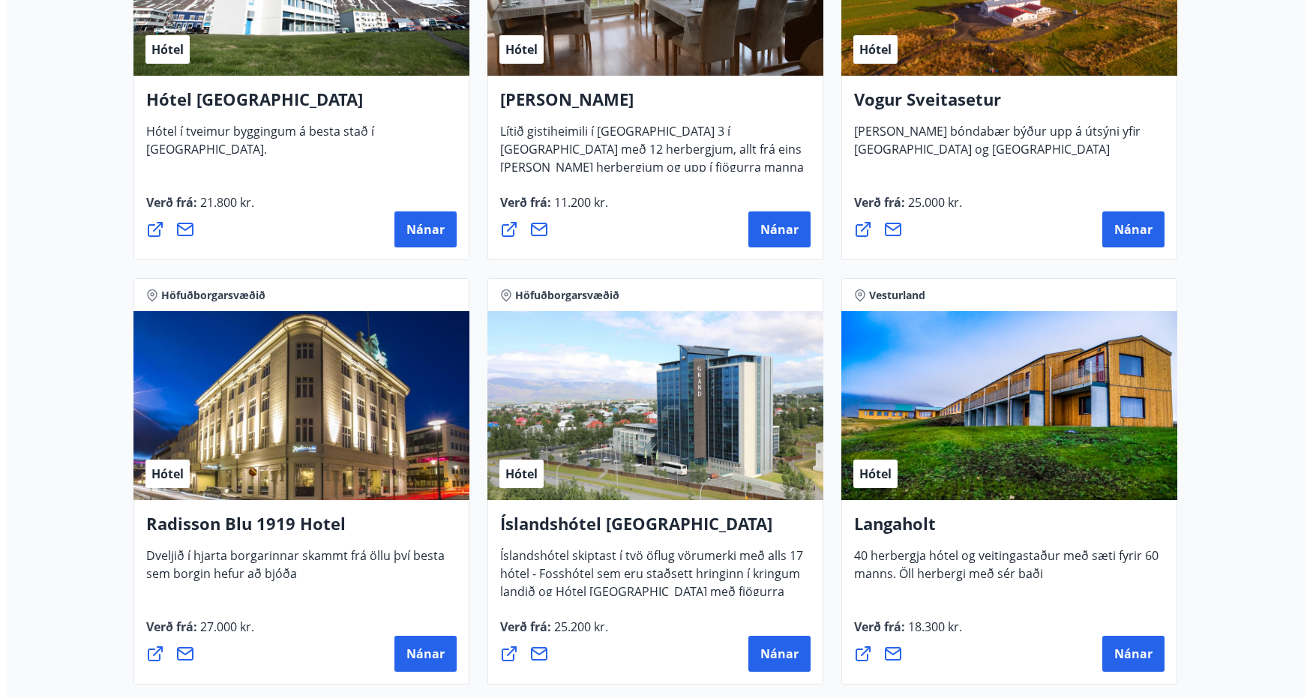
scroll to position [2475, 0]
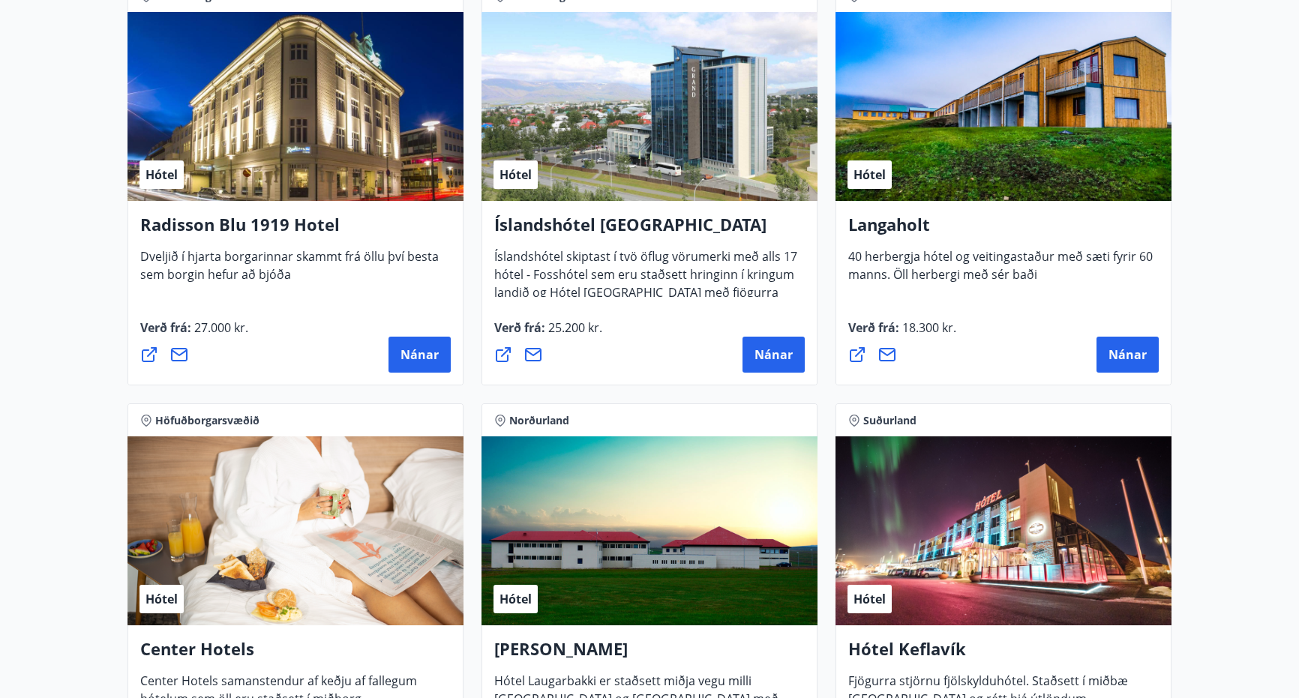
click at [256, 69] on div "Hótel" at bounding box center [295, 106] width 336 height 189
click at [413, 352] on span "Nánar" at bounding box center [419, 354] width 38 height 16
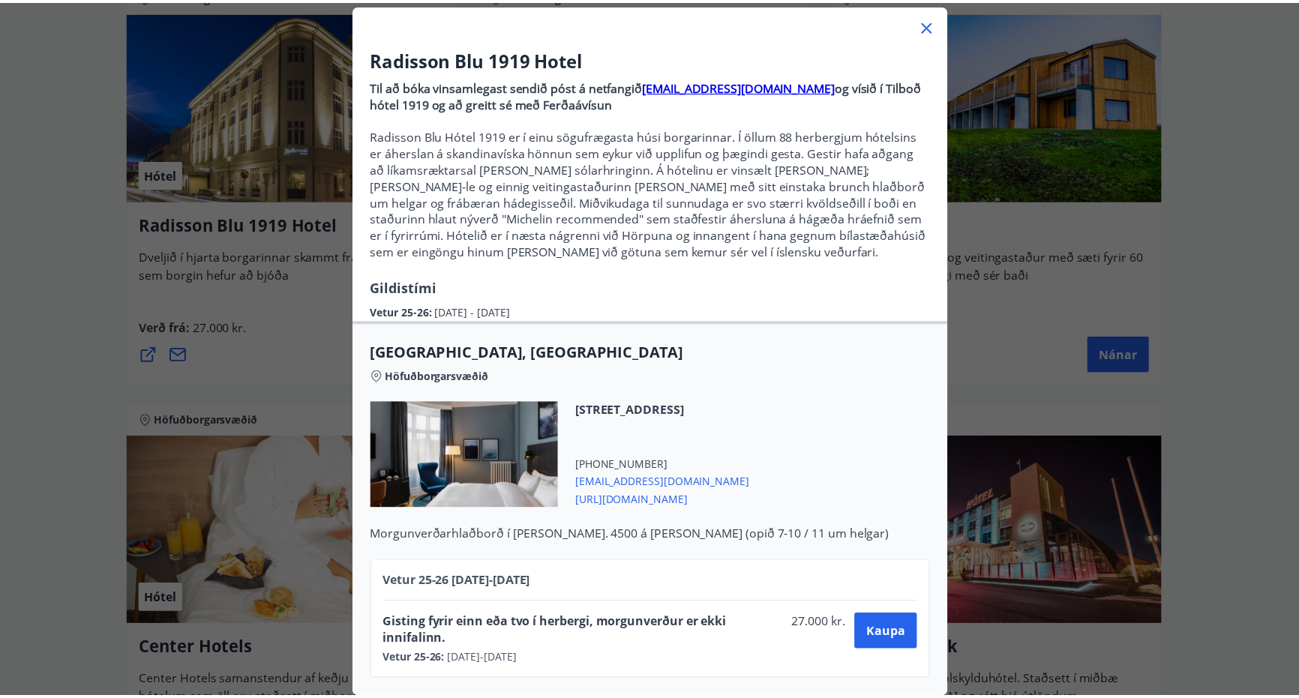
scroll to position [97, 0]
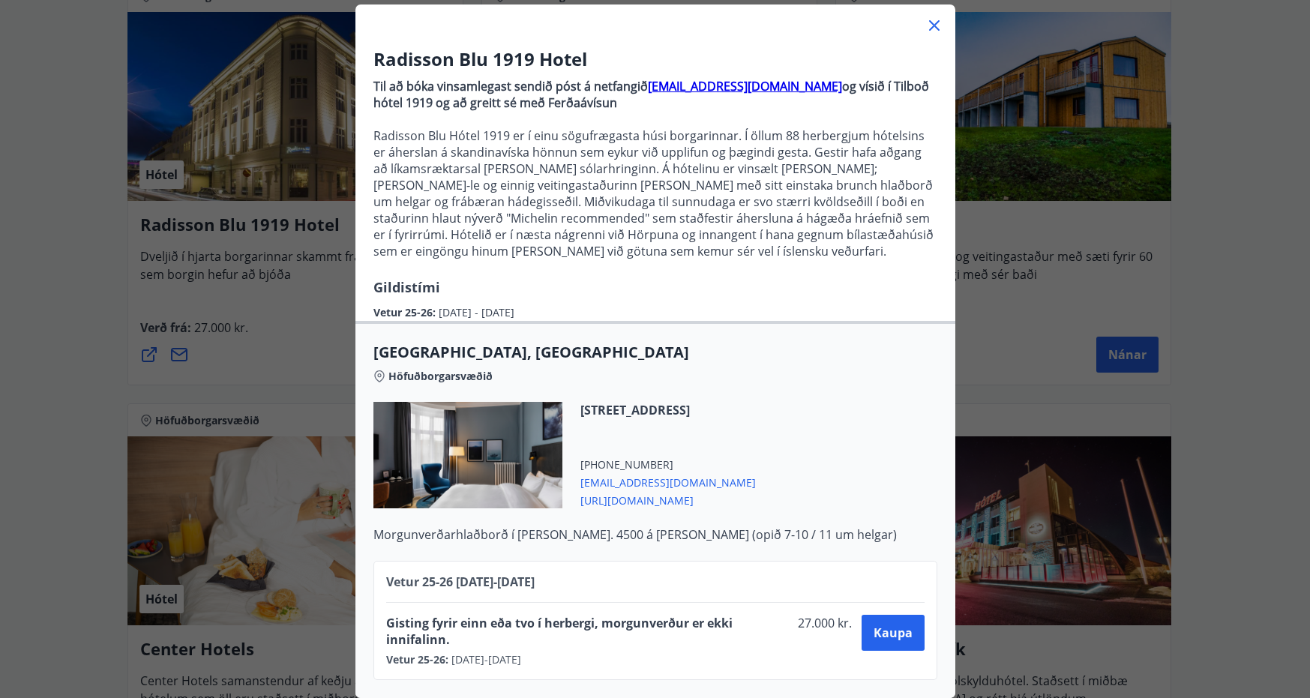
click at [929, 20] on icon at bounding box center [934, 25] width 10 height 10
